Goal: Check status: Check status

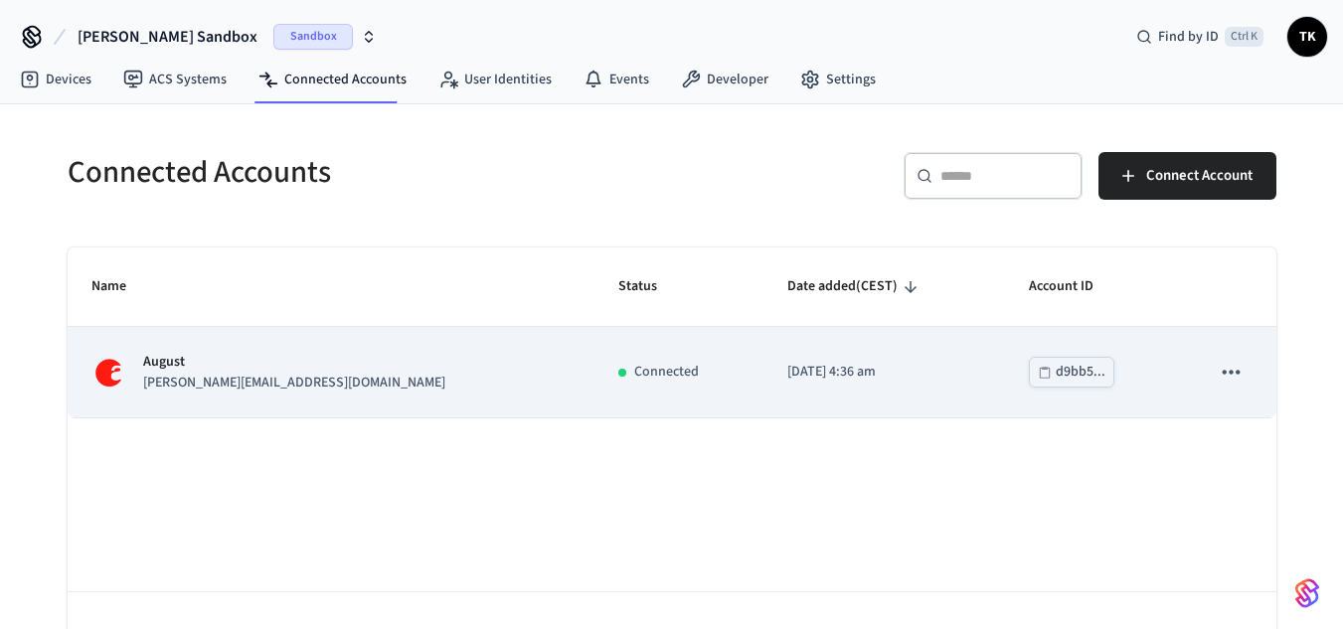
click at [311, 384] on div "[PERSON_NAME] [PERSON_NAME][EMAIL_ADDRESS][DOMAIN_NAME]" at bounding box center [331, 373] width 480 height 42
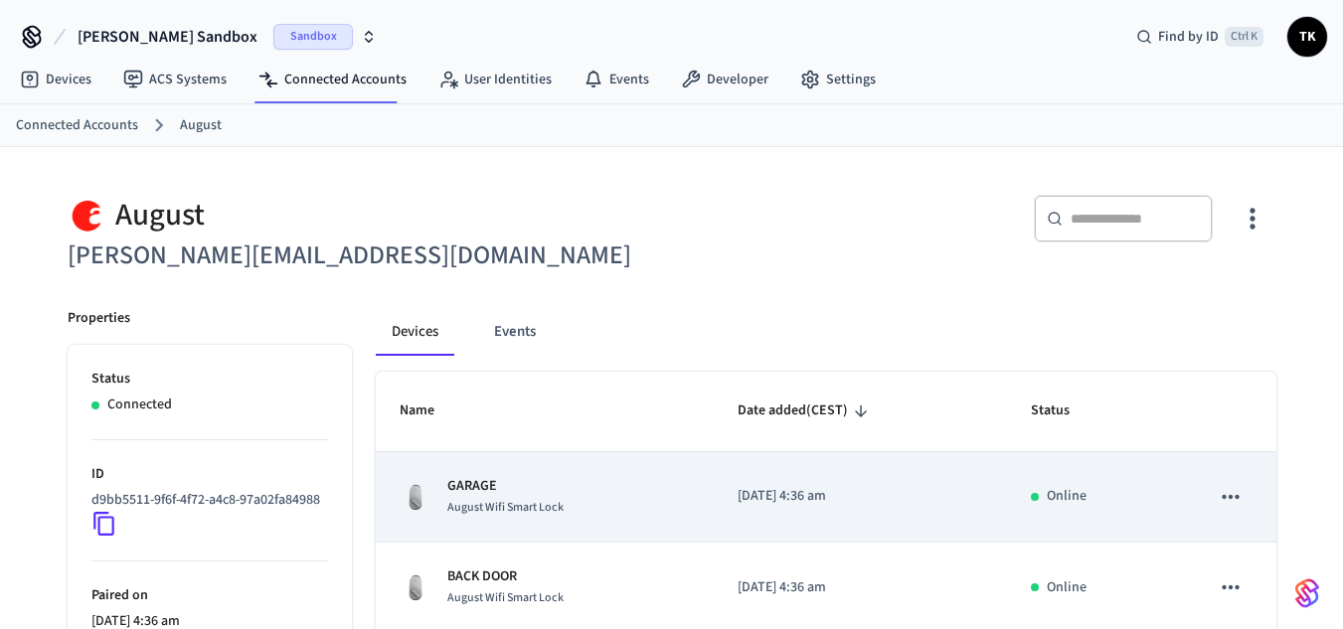
click at [444, 477] on div "GARAGE August Wifi Smart Lock" at bounding box center [545, 497] width 290 height 42
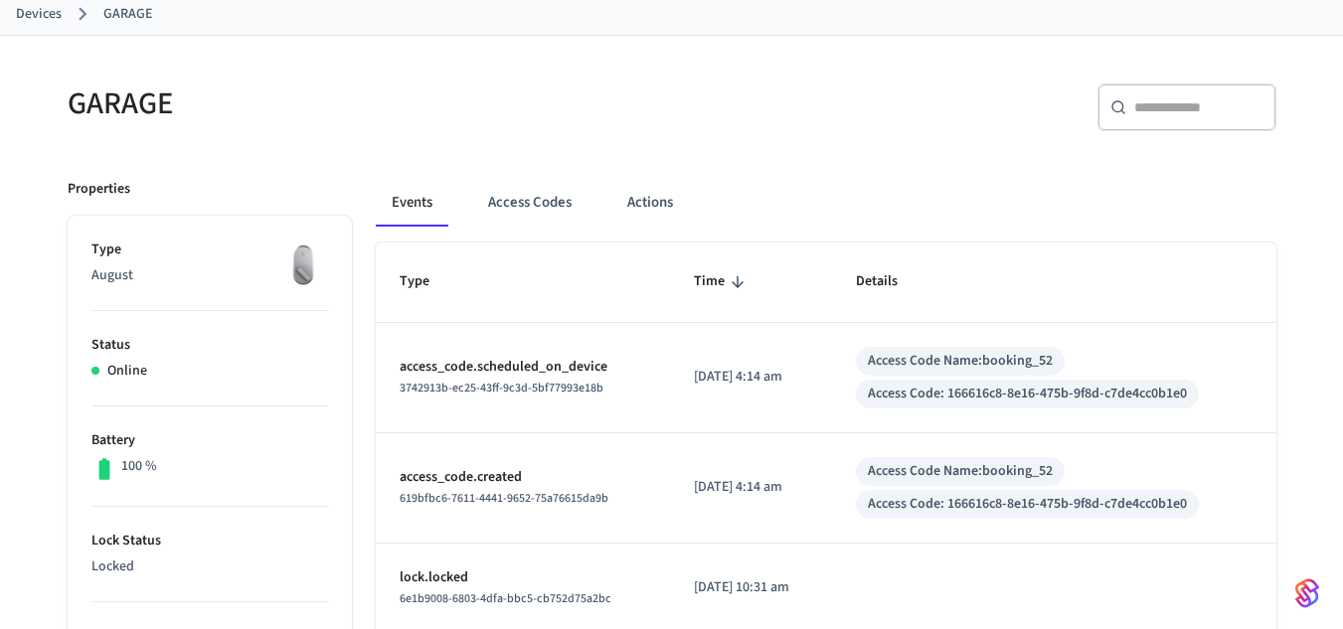
scroll to position [110, 0]
click at [539, 223] on button "Access Codes" at bounding box center [529, 204] width 115 height 48
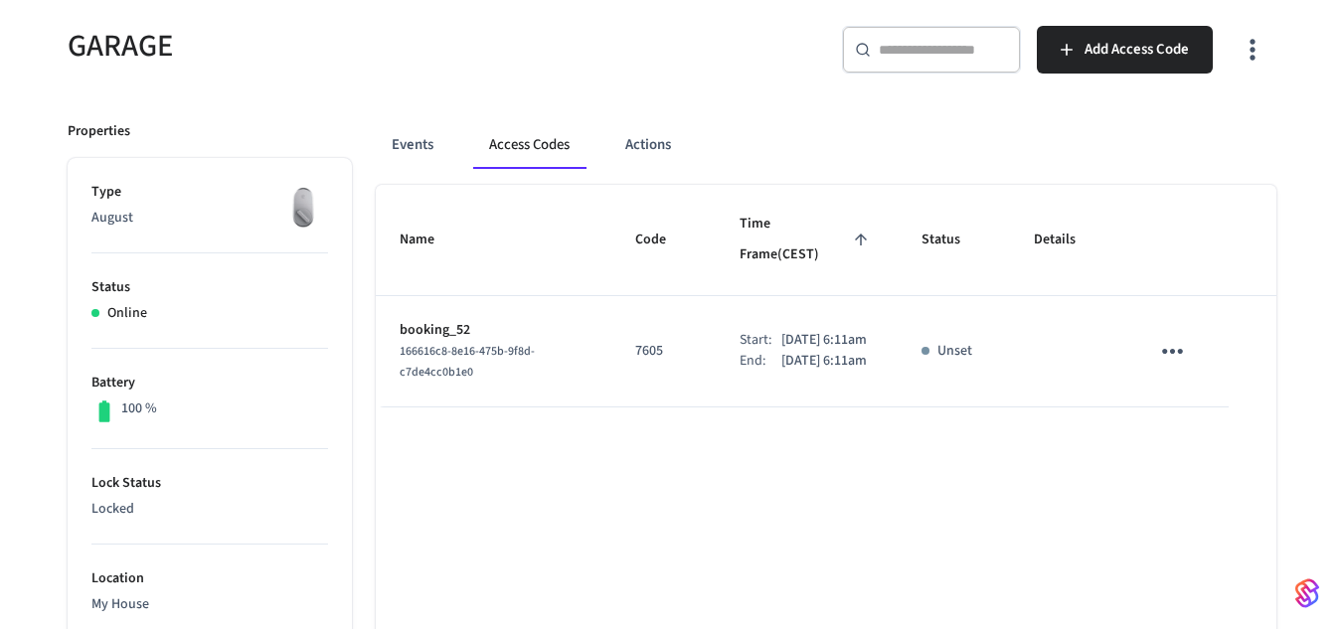
scroll to position [171, 0]
click at [397, 233] on th "Name" at bounding box center [494, 238] width 237 height 111
click at [433, 225] on span "Name" at bounding box center [430, 238] width 61 height 31
click at [428, 226] on span "Name" at bounding box center [430, 238] width 61 height 31
